Goal: Information Seeking & Learning: Learn about a topic

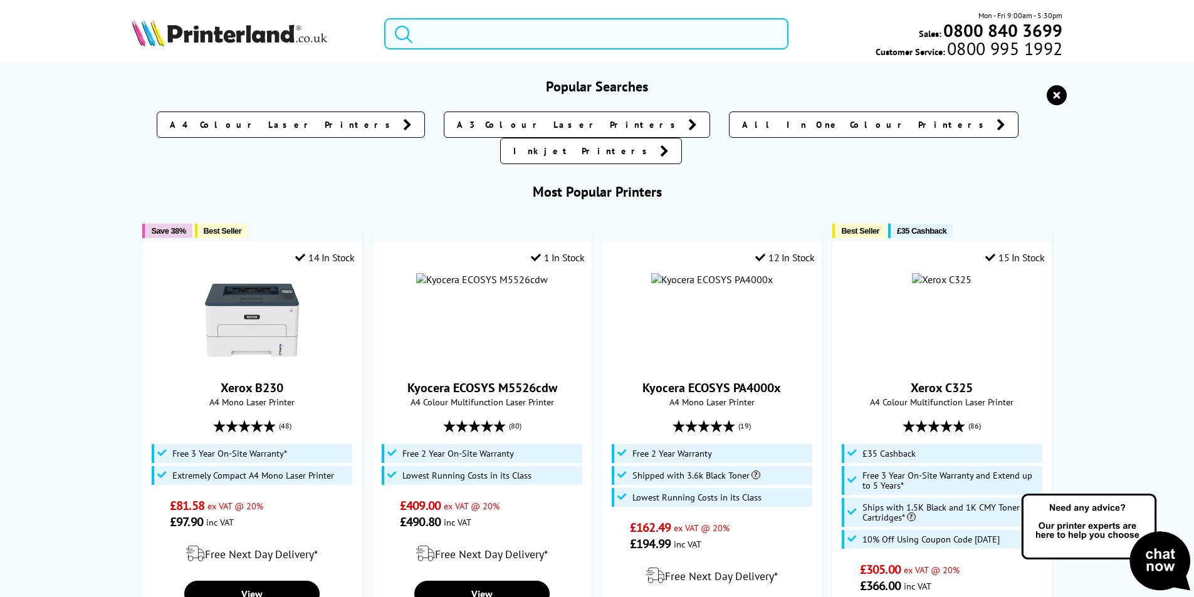
click at [530, 35] on input "search" at bounding box center [586, 33] width 404 height 31
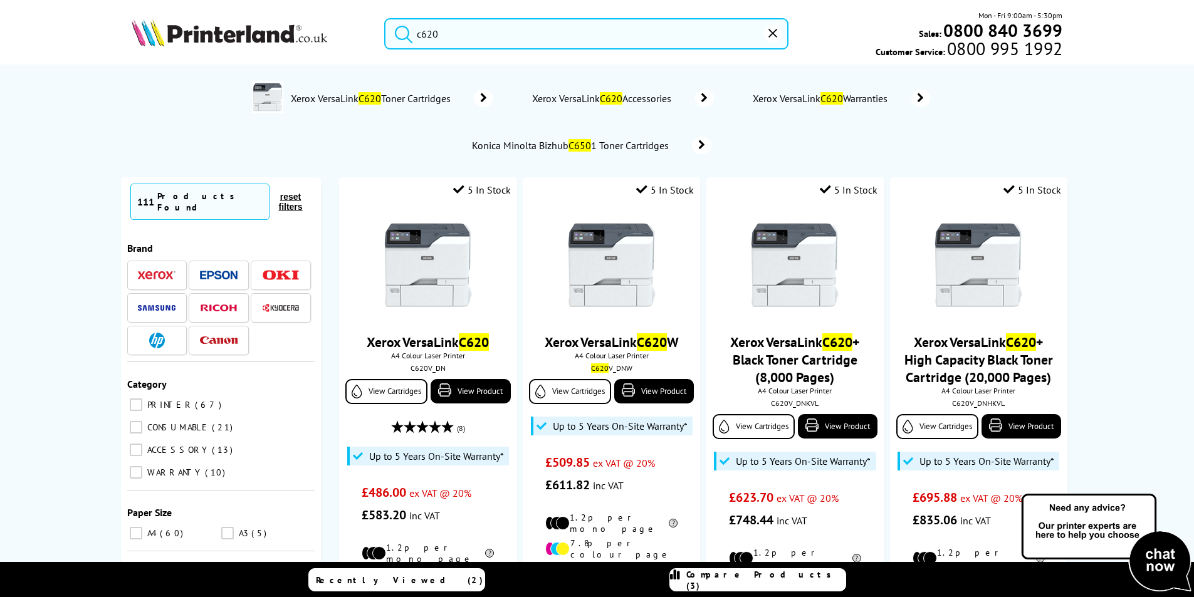
type input "c620"
click at [385, 18] on button "submit" at bounding box center [400, 32] width 31 height 28
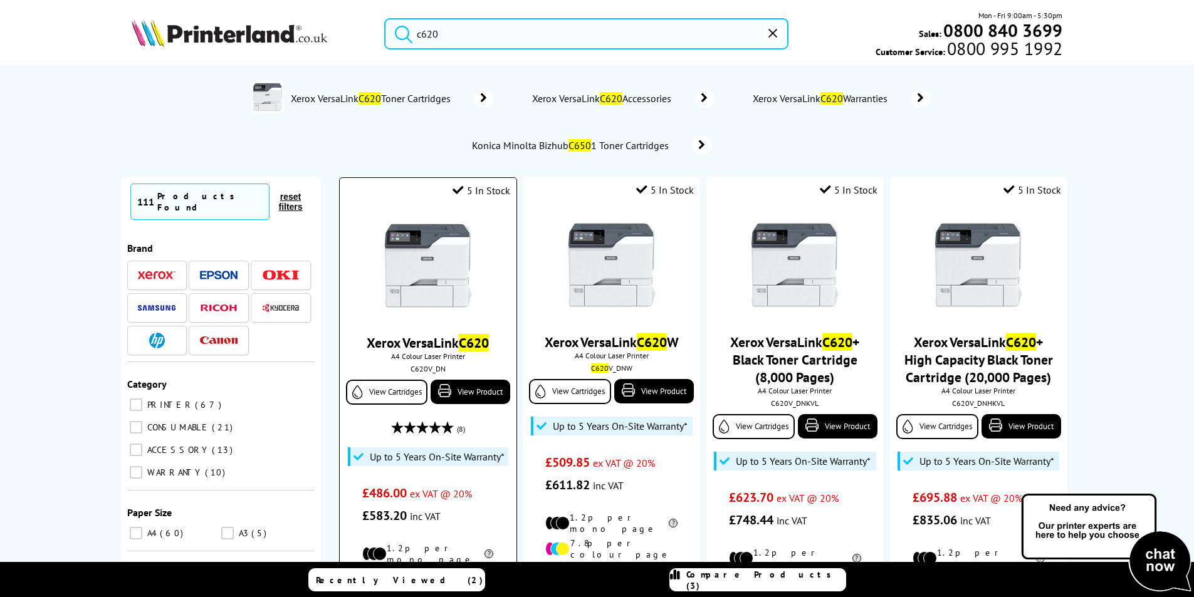
click at [446, 287] on img at bounding box center [428, 266] width 94 height 94
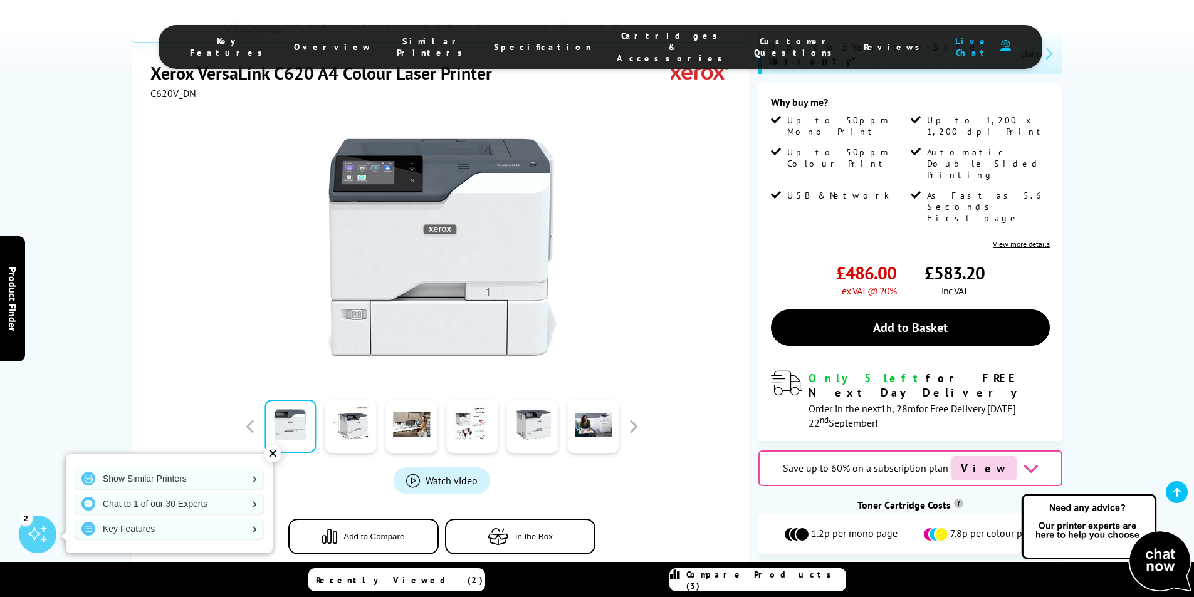
scroll to position [376, 0]
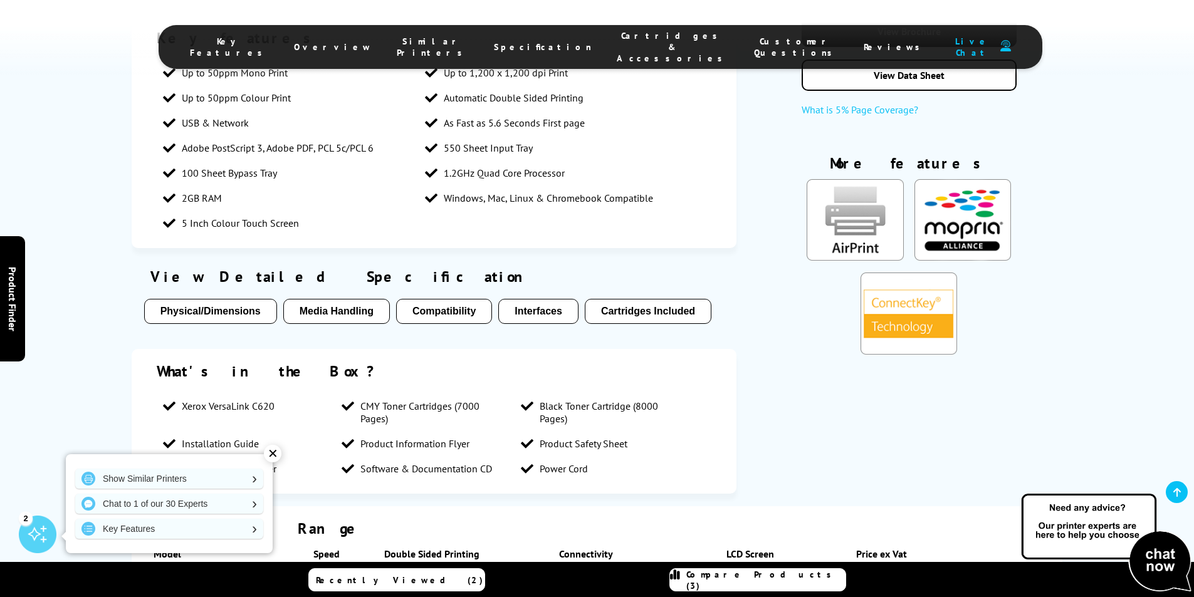
click at [325, 299] on button "Media Handling" at bounding box center [336, 311] width 107 height 25
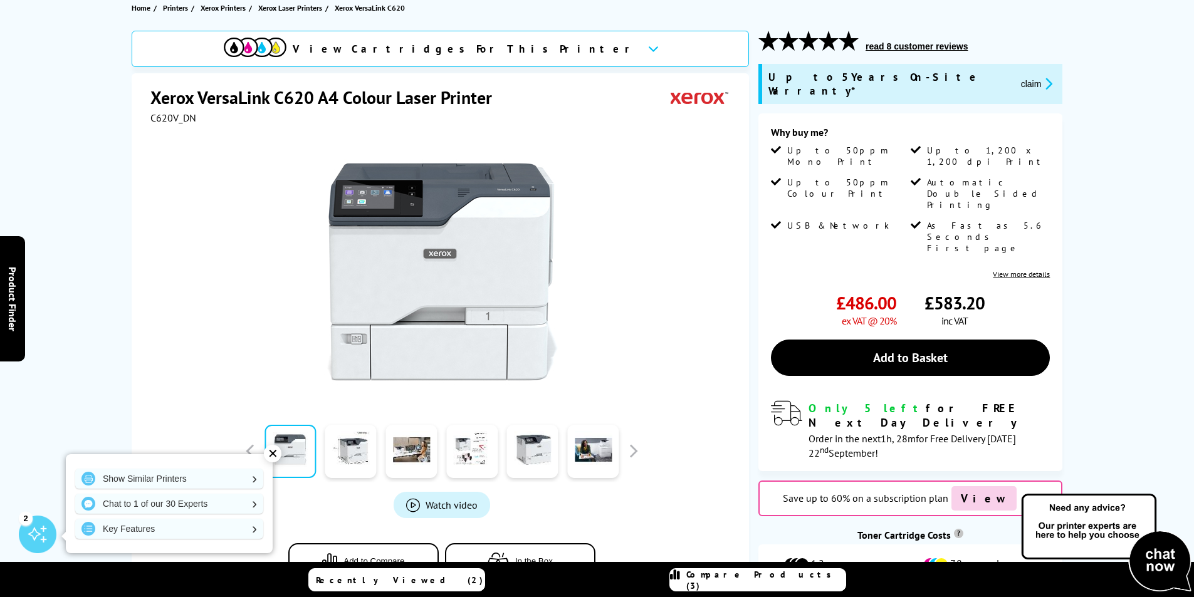
scroll to position [0, 0]
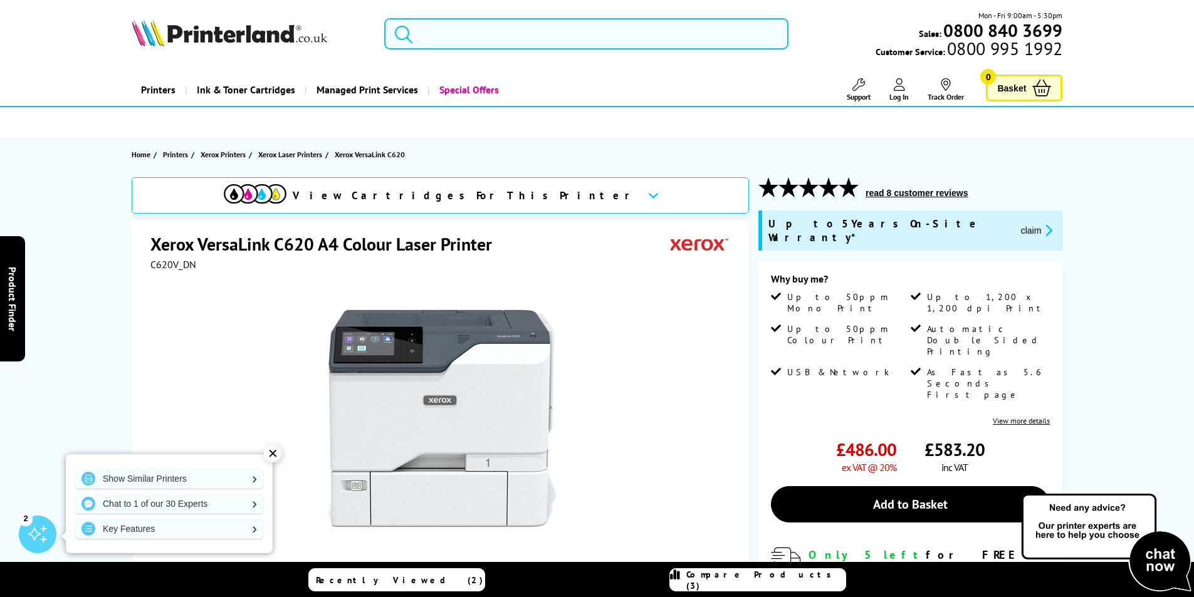
click at [499, 31] on input "search" at bounding box center [586, 33] width 404 height 31
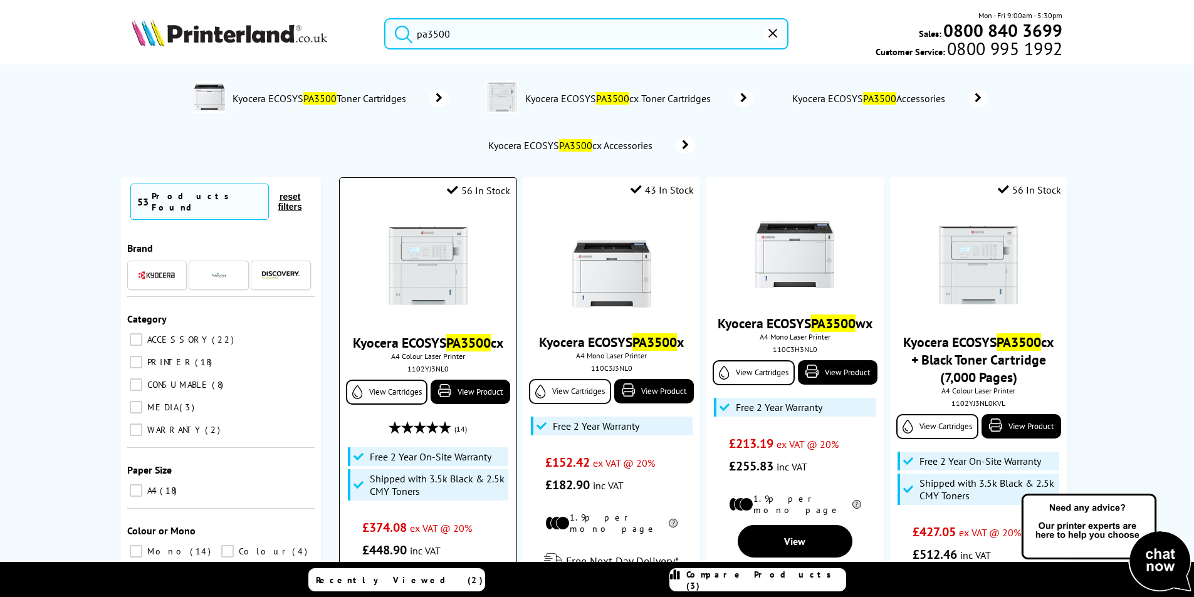
type input "pa3500"
click at [480, 344] on mark "PA3500" at bounding box center [468, 343] width 45 height 18
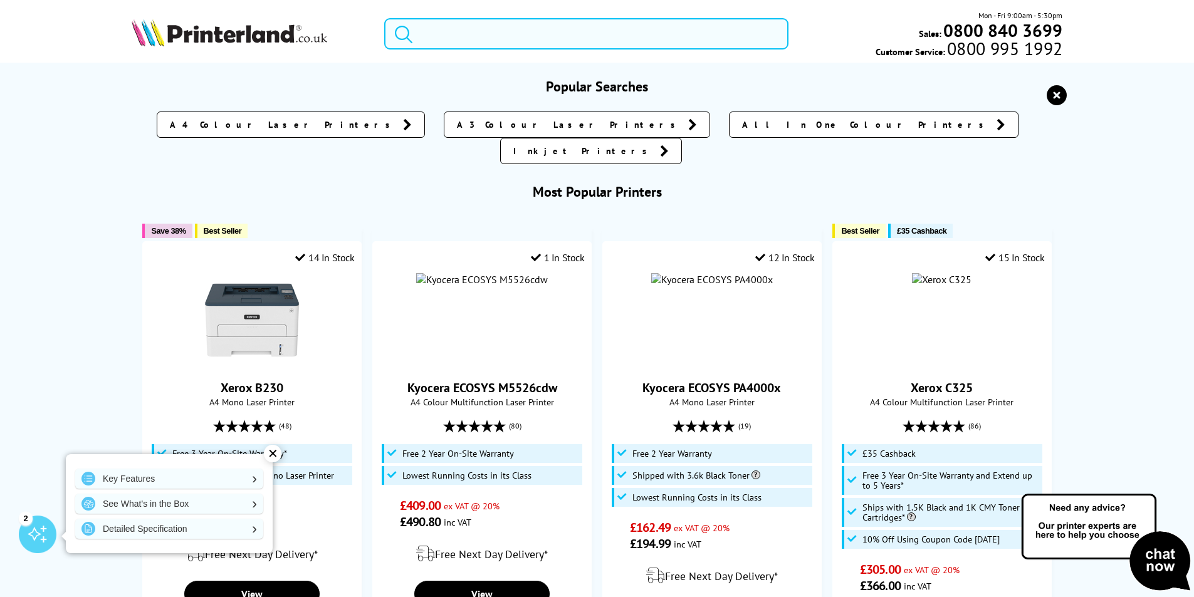
click at [481, 37] on input "search" at bounding box center [586, 33] width 404 height 31
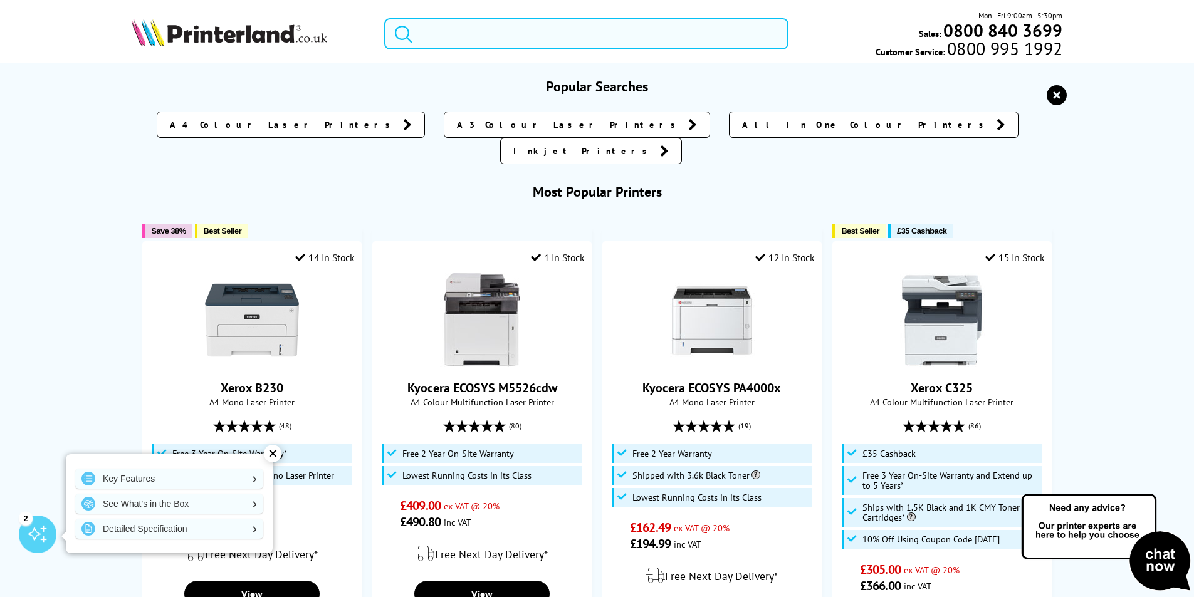
click at [517, 41] on input "search" at bounding box center [586, 33] width 404 height 31
click at [518, 40] on input "search" at bounding box center [586, 33] width 404 height 31
type input "c"
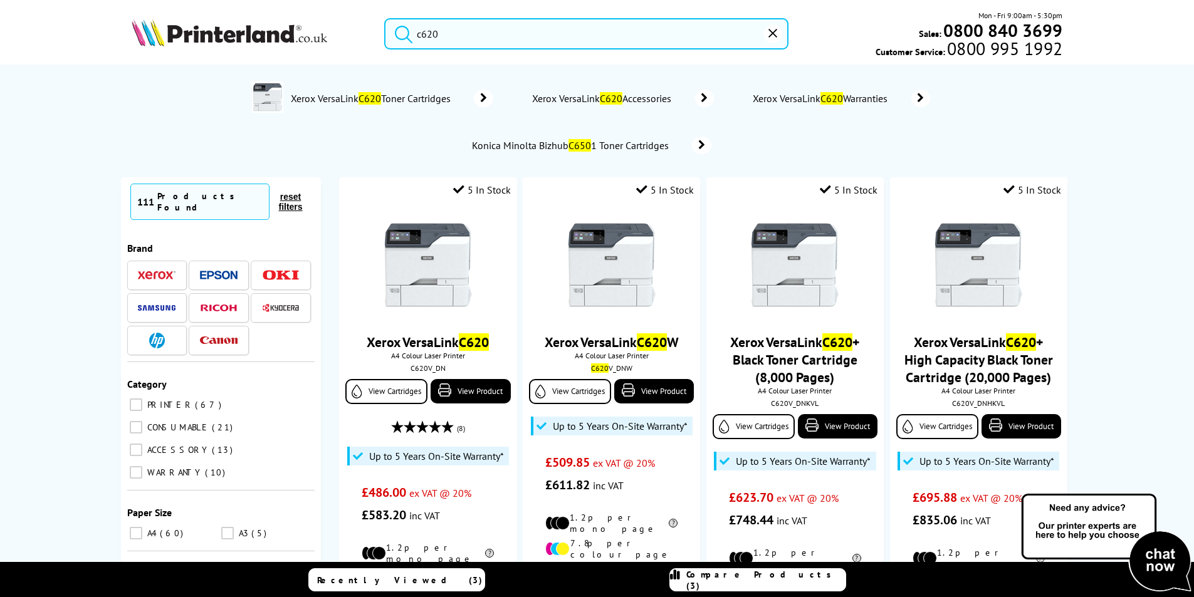
type input "c620"
click at [385, 18] on button "submit" at bounding box center [400, 32] width 31 height 28
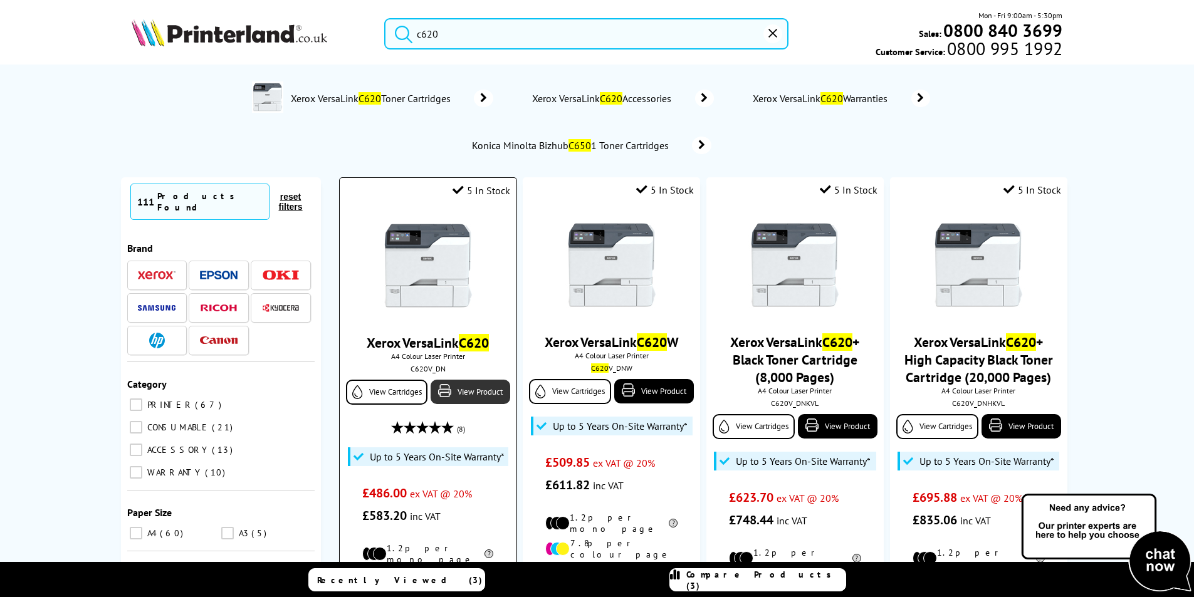
click at [478, 390] on link "View Product" at bounding box center [470, 392] width 79 height 24
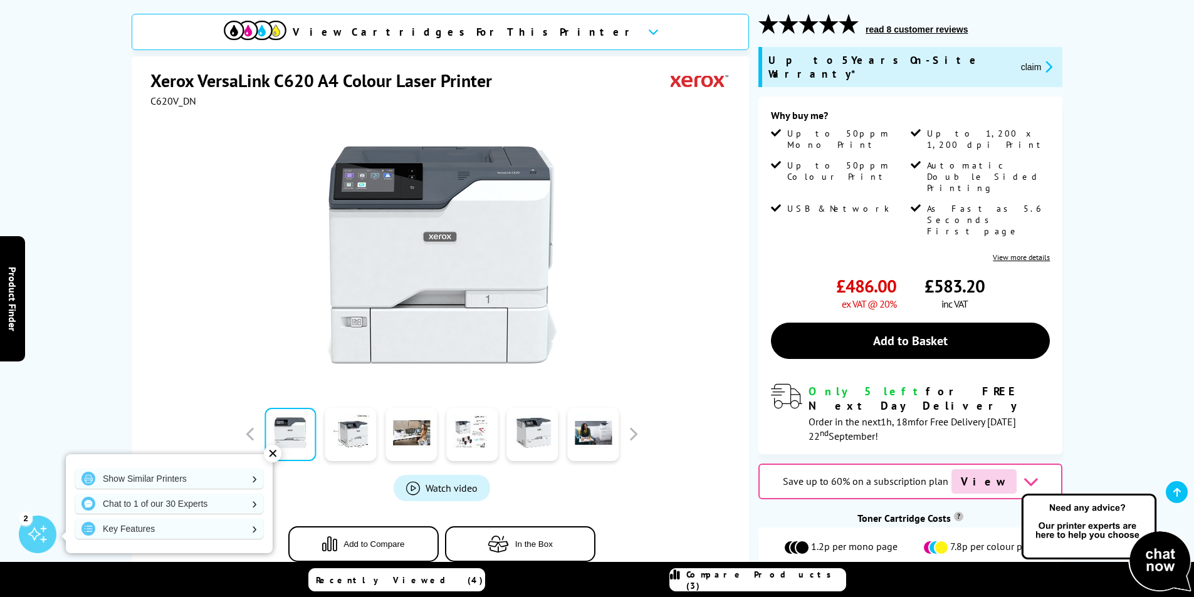
scroll to position [125, 0]
